Goal: Task Accomplishment & Management: Complete application form

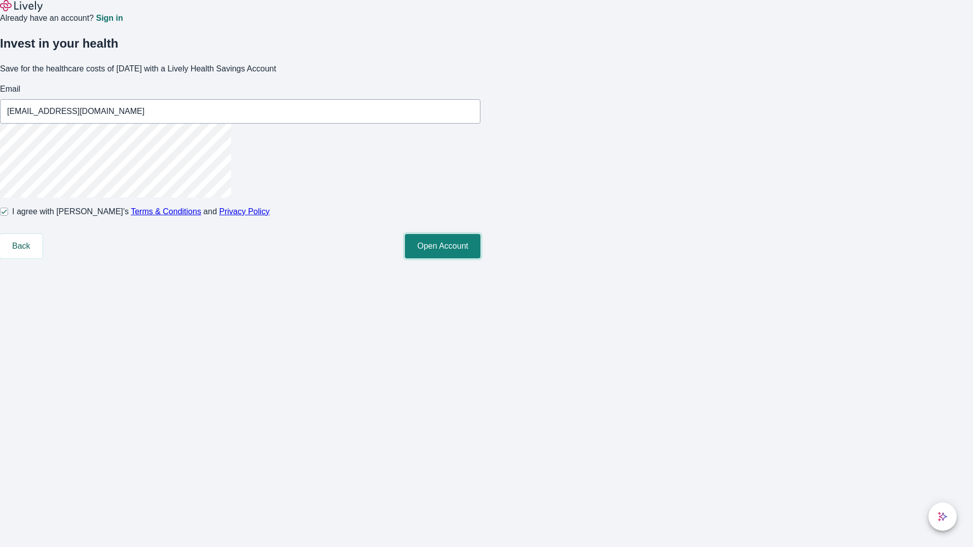
click at [481, 259] on button "Open Account" at bounding box center [443, 246] width 76 height 24
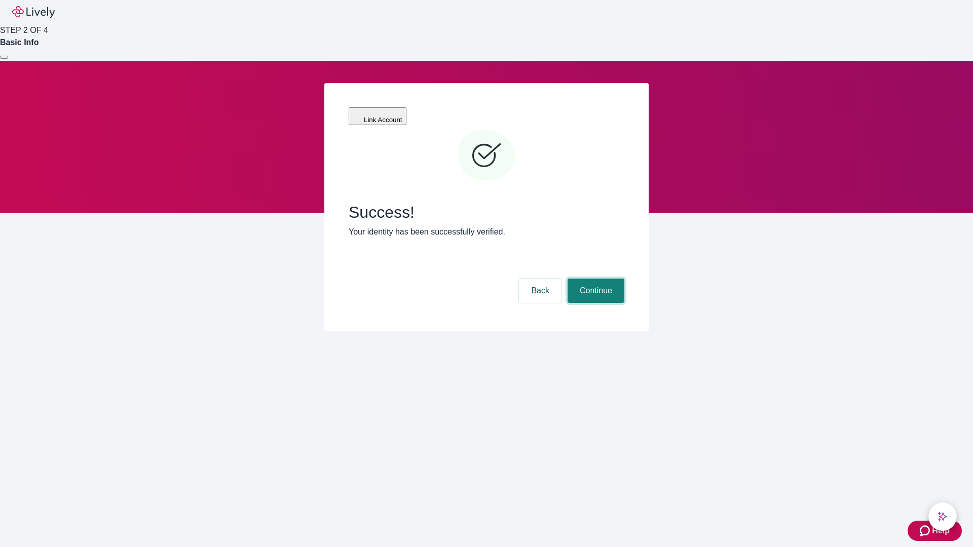
click at [595, 279] on button "Continue" at bounding box center [596, 291] width 57 height 24
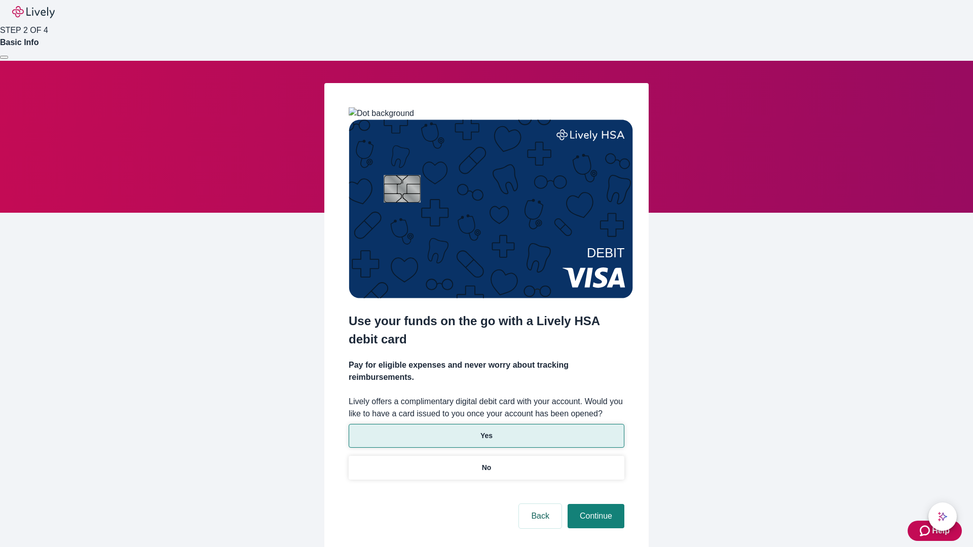
click at [486, 431] on p "Yes" at bounding box center [487, 436] width 12 height 11
click at [595, 504] on button "Continue" at bounding box center [596, 516] width 57 height 24
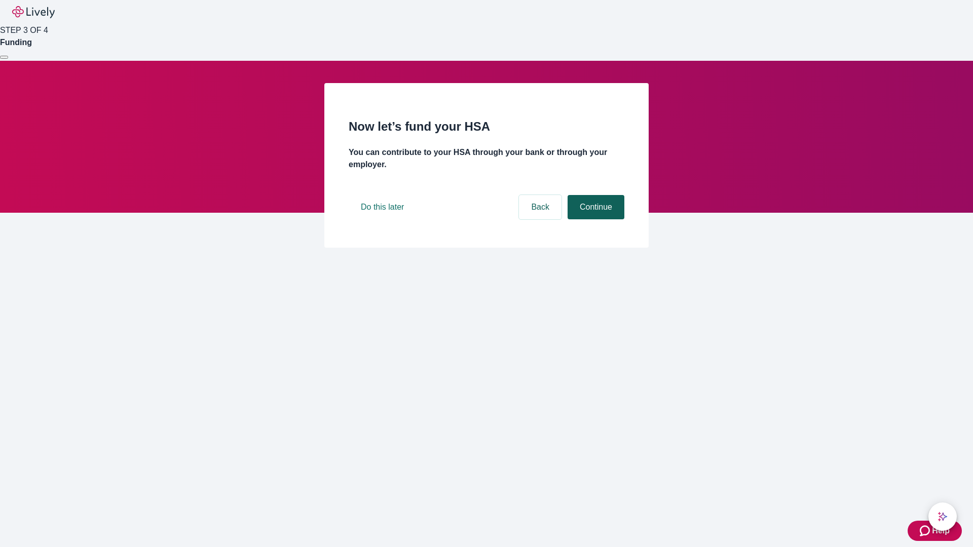
click at [595, 220] on button "Continue" at bounding box center [596, 207] width 57 height 24
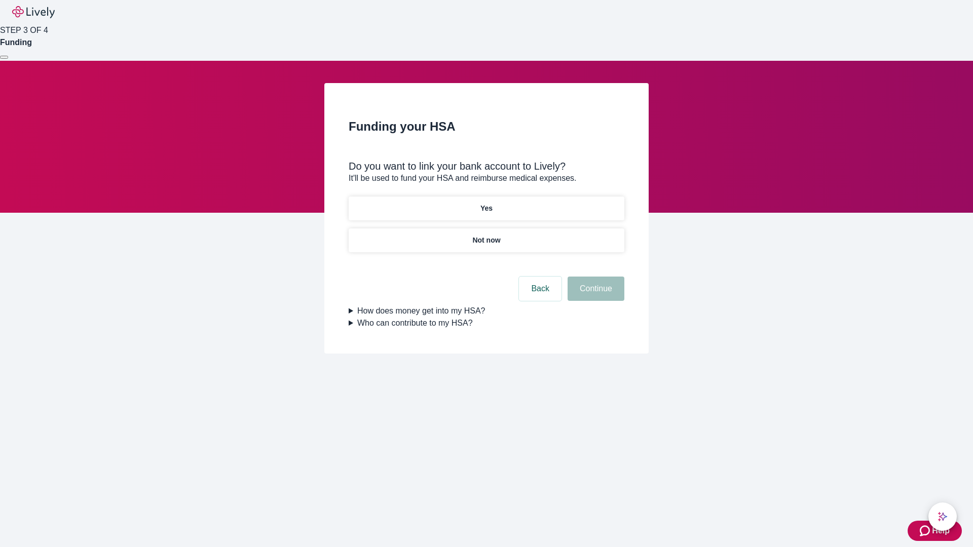
click at [486, 235] on p "Not now" at bounding box center [486, 240] width 28 height 11
click at [595, 295] on button "Continue" at bounding box center [596, 289] width 57 height 24
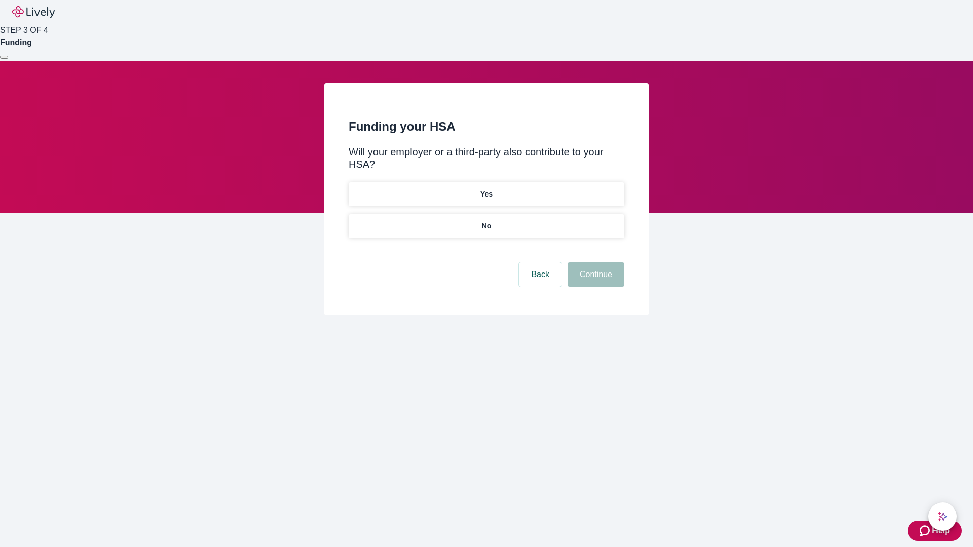
click at [486, 221] on p "No" at bounding box center [487, 226] width 10 height 11
click at [595, 263] on button "Continue" at bounding box center [596, 275] width 57 height 24
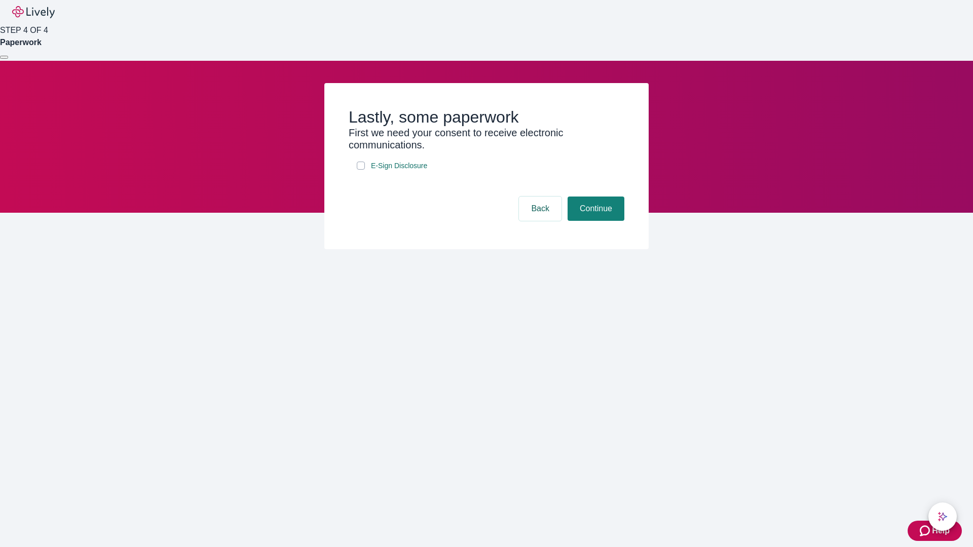
click at [361, 170] on input "E-Sign Disclosure" at bounding box center [361, 166] width 8 height 8
checkbox input "true"
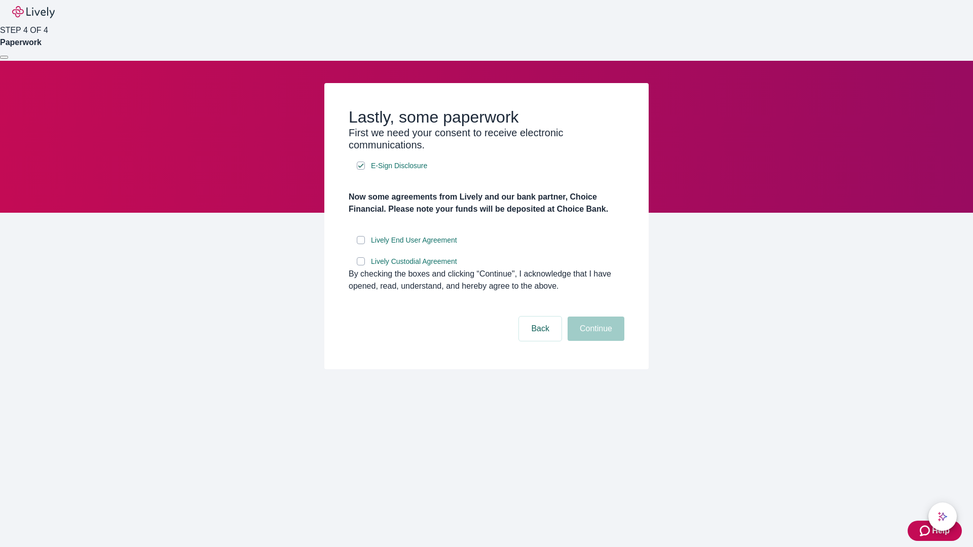
click at [361, 244] on input "Lively End User Agreement" at bounding box center [361, 240] width 8 height 8
checkbox input "true"
click at [361, 266] on input "Lively Custodial Agreement" at bounding box center [361, 262] width 8 height 8
checkbox input "true"
click at [595, 341] on button "Continue" at bounding box center [596, 329] width 57 height 24
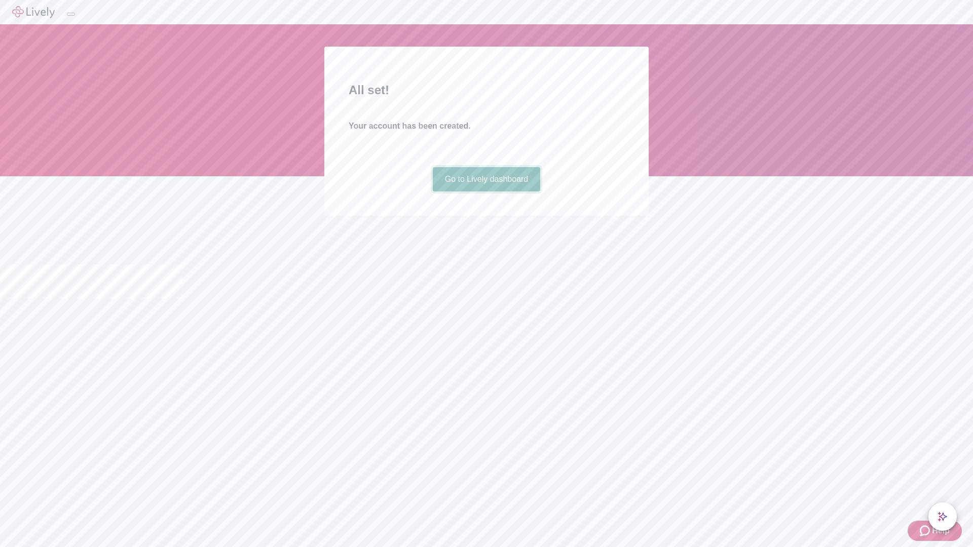
click at [486, 192] on link "Go to Lively dashboard" at bounding box center [487, 179] width 108 height 24
